Goal: Navigation & Orientation: Find specific page/section

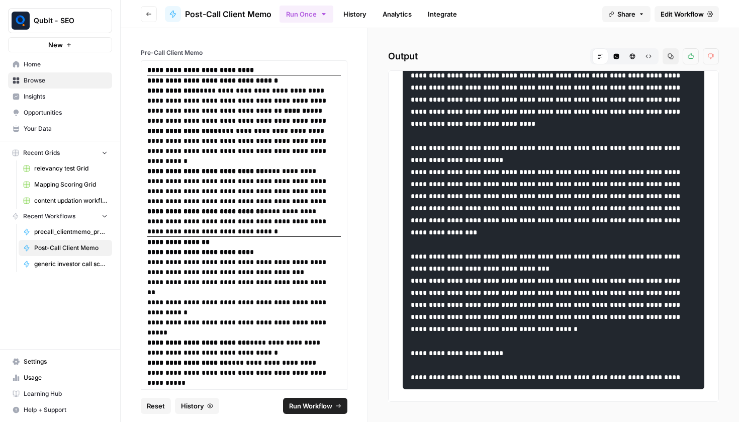
click at [143, 12] on button "Go back" at bounding box center [149, 14] width 16 height 16
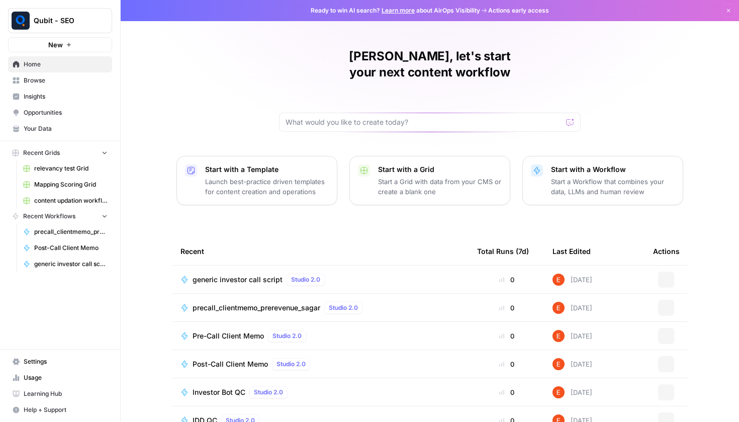
drag, startPoint x: 87, startPoint y: 74, endPoint x: 84, endPoint y: 68, distance: 6.7
click at [86, 74] on link "Browse" at bounding box center [60, 80] width 104 height 16
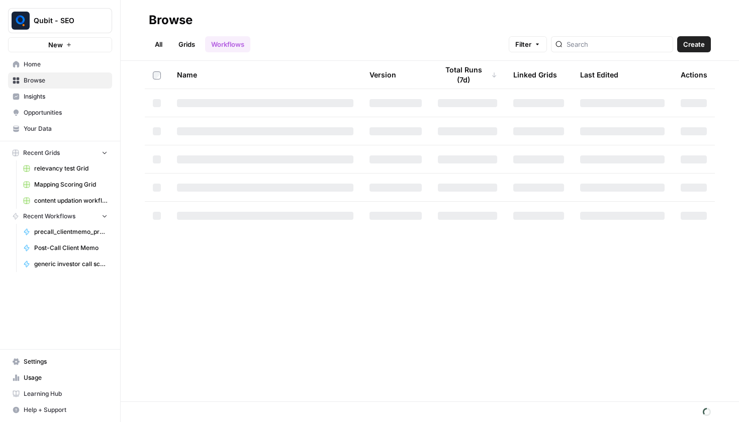
click at [84, 68] on span "Home" at bounding box center [66, 64] width 84 height 9
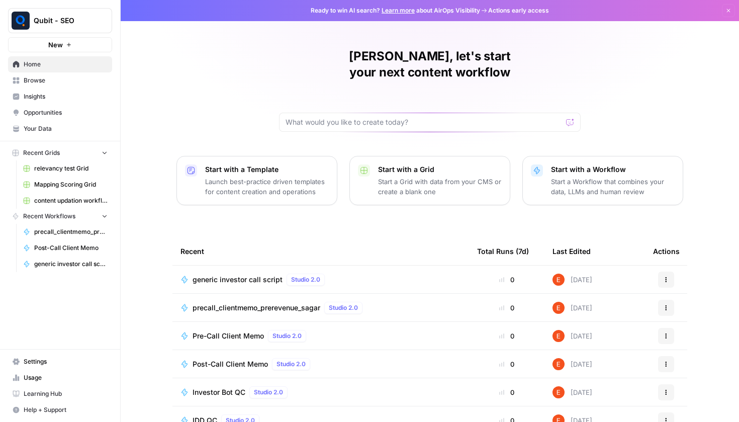
click at [84, 68] on span "Home" at bounding box center [66, 64] width 84 height 9
click at [84, 67] on span "Home" at bounding box center [66, 64] width 84 height 9
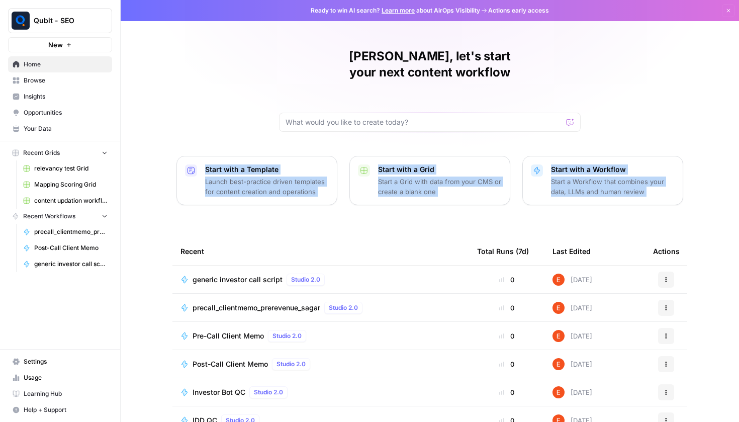
drag, startPoint x: 188, startPoint y: 219, endPoint x: 168, endPoint y: 77, distance: 143.6
click at [168, 76] on div "[PERSON_NAME], let's start your next content workflow Start with a Template Lau…" at bounding box center [430, 239] width 618 height 479
click at [168, 77] on div "[PERSON_NAME], let's start your next content workflow Start with a Template Lau…" at bounding box center [430, 239] width 618 height 479
drag, startPoint x: 193, startPoint y: 66, endPoint x: 709, endPoint y: 238, distance: 544.1
click at [710, 238] on div "[PERSON_NAME], let's start your next content workflow Start with a Template Lau…" at bounding box center [430, 239] width 618 height 479
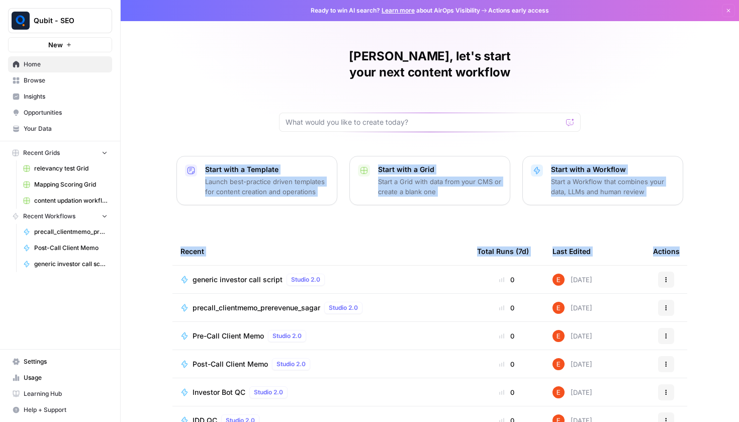
click at [707, 236] on div "[PERSON_NAME], let's start your next content workflow Start with a Template Lau…" at bounding box center [430, 239] width 618 height 479
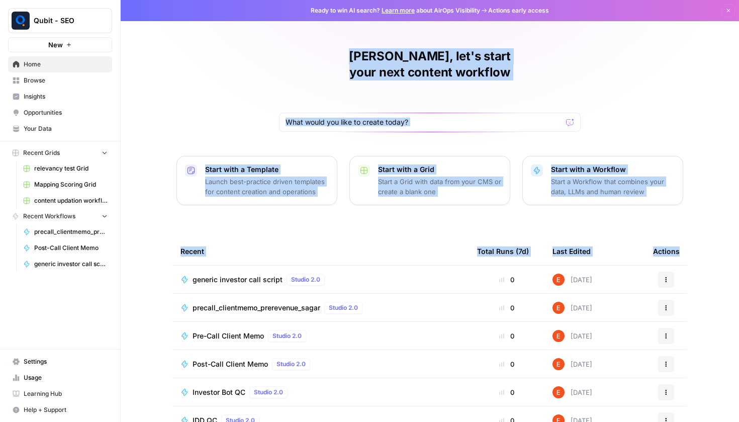
drag, startPoint x: 707, startPoint y: 236, endPoint x: 287, endPoint y: 45, distance: 461.9
click at [287, 45] on div "[PERSON_NAME], let's start your next content workflow Start with a Template Lau…" at bounding box center [430, 239] width 618 height 479
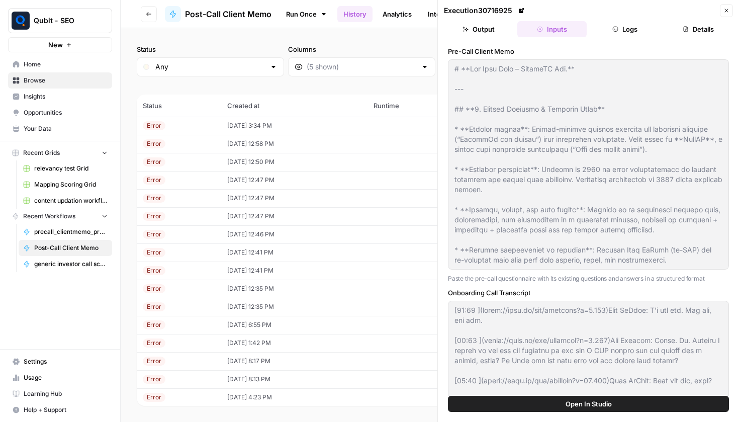
click at [153, 13] on button "Go back" at bounding box center [149, 14] width 16 height 16
